Goal: Task Accomplishment & Management: Use online tool/utility

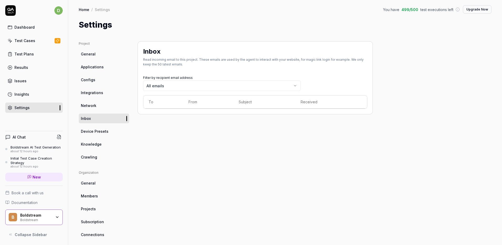
scroll to position [41, 0]
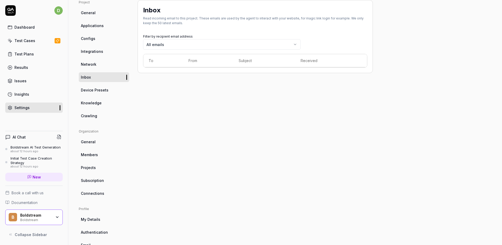
click at [26, 28] on div "Dashboard" at bounding box center [24, 27] width 20 height 6
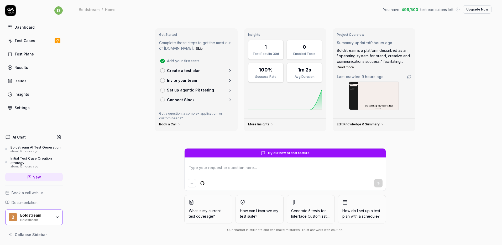
click at [31, 46] on div "Dashboard Test Cases Test Plans Results Issues Insights Settings" at bounding box center [33, 67] width 57 height 91
click at [32, 43] on div "Test Cases" at bounding box center [24, 41] width 21 height 6
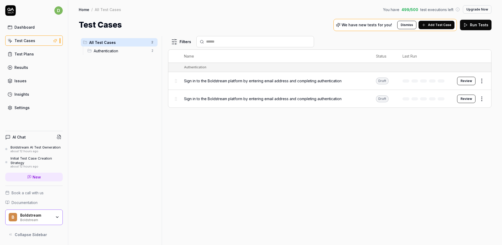
click at [31, 49] on div "Dashboard Test Cases Test Plans Results Issues Insights Settings" at bounding box center [33, 67] width 57 height 91
click at [31, 51] on div "Test Plans" at bounding box center [23, 54] width 19 height 6
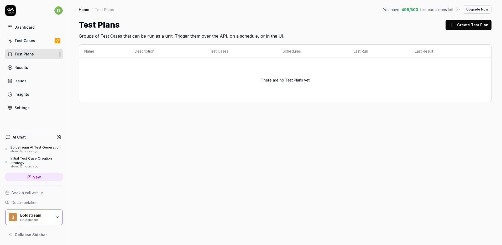
click at [29, 65] on link "Results" at bounding box center [33, 67] width 57 height 10
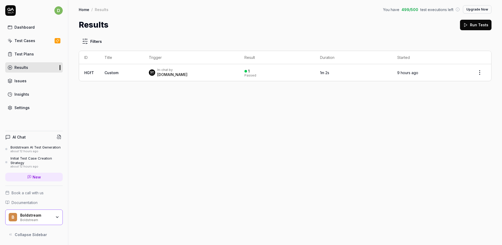
click at [20, 92] on div "Insights" at bounding box center [21, 94] width 15 height 6
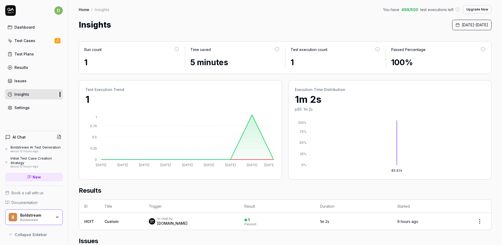
click at [39, 30] on link "Dashboard" at bounding box center [33, 27] width 57 height 10
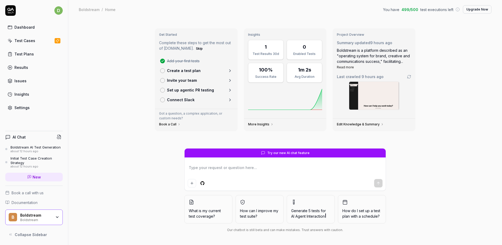
type textarea "*"
click at [20, 94] on div "Insights" at bounding box center [21, 94] width 15 height 6
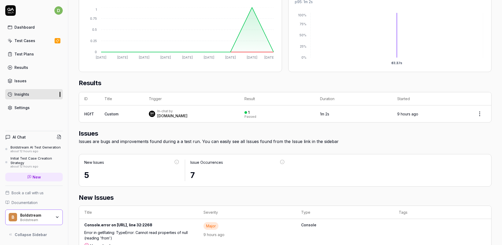
scroll to position [82, 0]
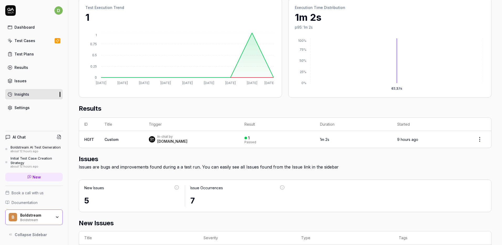
click at [45, 76] on link "Issues" at bounding box center [33, 81] width 57 height 10
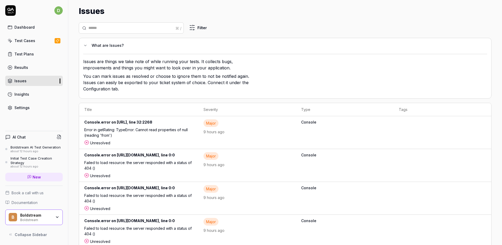
scroll to position [43, 0]
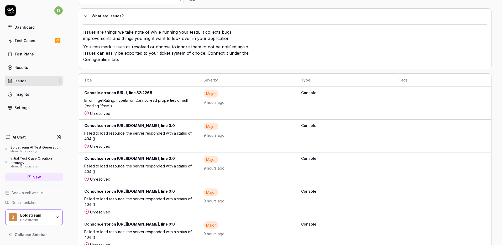
click at [36, 64] on link "Results" at bounding box center [33, 67] width 57 height 10
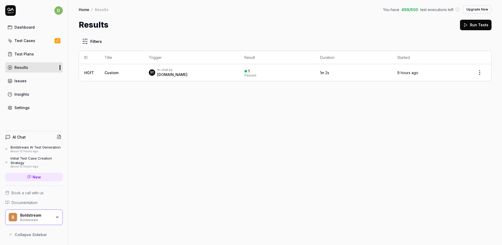
click at [107, 71] on span "Custom" at bounding box center [111, 72] width 14 height 4
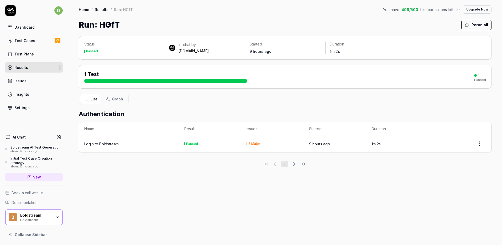
click at [37, 44] on link "Test Cases" at bounding box center [33, 40] width 57 height 10
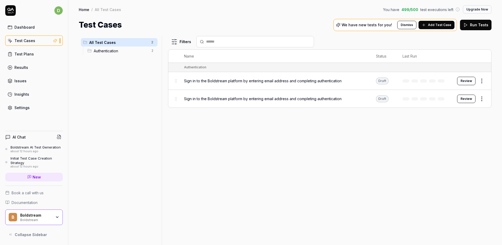
click at [436, 26] on span "Add Test Case" at bounding box center [439, 25] width 23 height 5
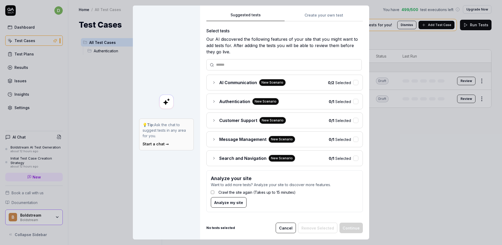
click at [223, 83] on span "AI Communication" at bounding box center [238, 82] width 38 height 6
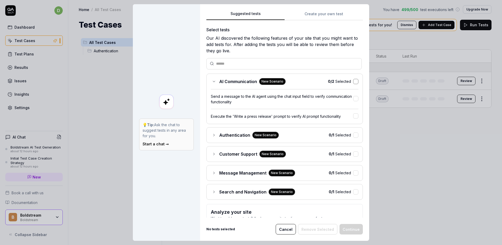
click at [353, 83] on button "button" at bounding box center [355, 81] width 5 height 5
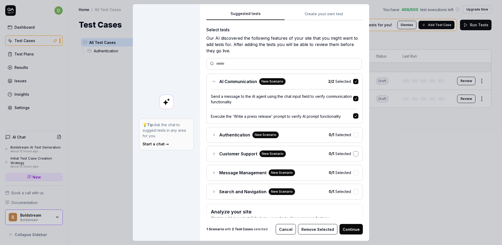
click at [353, 154] on button "button" at bounding box center [355, 153] width 5 height 5
click at [353, 172] on button "button" at bounding box center [355, 172] width 5 height 5
click at [353, 190] on button "button" at bounding box center [355, 191] width 5 height 5
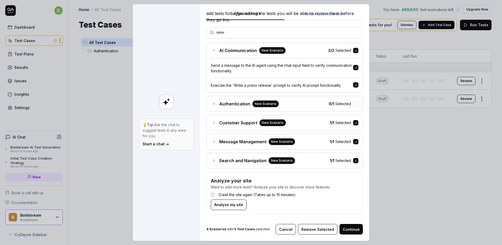
scroll to position [32, 0]
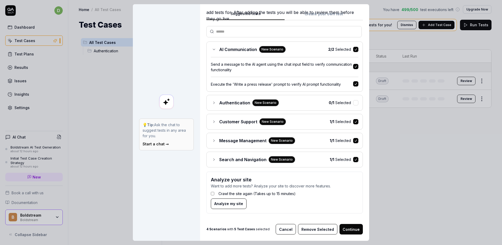
click at [345, 229] on button "Continue" at bounding box center [350, 229] width 23 height 10
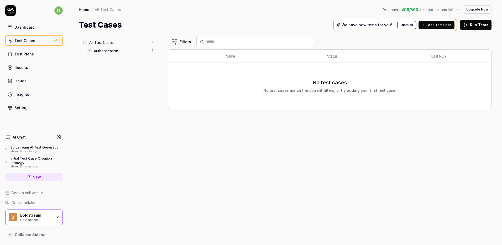
click at [484, 26] on button "Run Tests" at bounding box center [475, 25] width 31 height 10
click at [107, 42] on span "All Test Cases" at bounding box center [118, 43] width 59 height 6
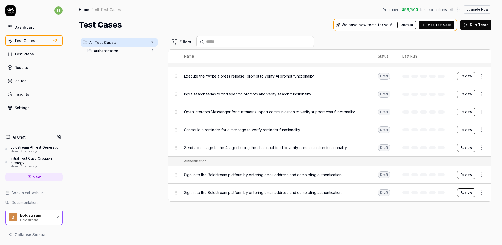
click at [478, 28] on button "Run Tests" at bounding box center [475, 25] width 31 height 10
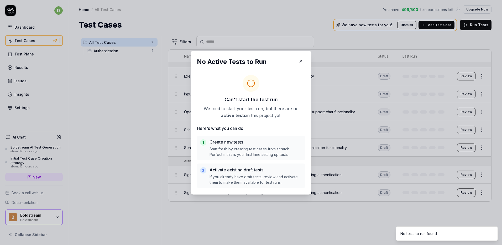
click at [300, 61] on icon "button" at bounding box center [301, 61] width 2 height 2
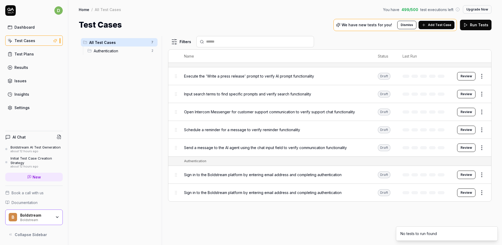
click at [28, 41] on div "Test Cases" at bounding box center [24, 41] width 21 height 6
click at [430, 24] on span "Add Test Case" at bounding box center [439, 25] width 23 height 5
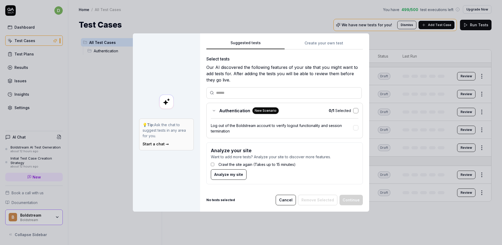
click at [353, 111] on button "button" at bounding box center [355, 110] width 5 height 5
click at [322, 48] on div "Suggested tests Create your own test Select tests Our AI discovered the followi…" at bounding box center [284, 114] width 156 height 149
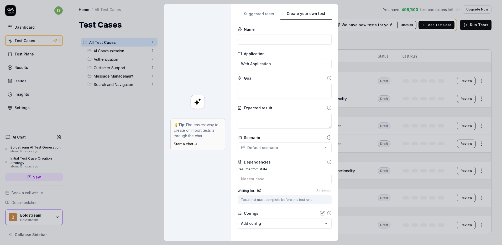
click at [265, 17] on div "**********" at bounding box center [251, 122] width 502 height 245
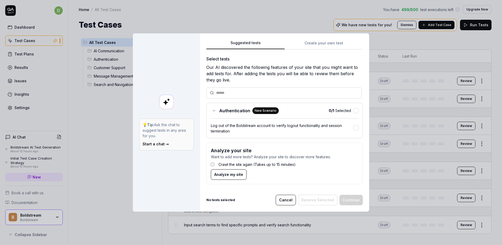
click at [213, 164] on div "Crawl the site again (Takes up to 15 minutes)" at bounding box center [285, 164] width 148 height 10
click at [235, 176] on span "Analyze my site" at bounding box center [228, 174] width 29 height 6
